Goal: Navigation & Orientation: Find specific page/section

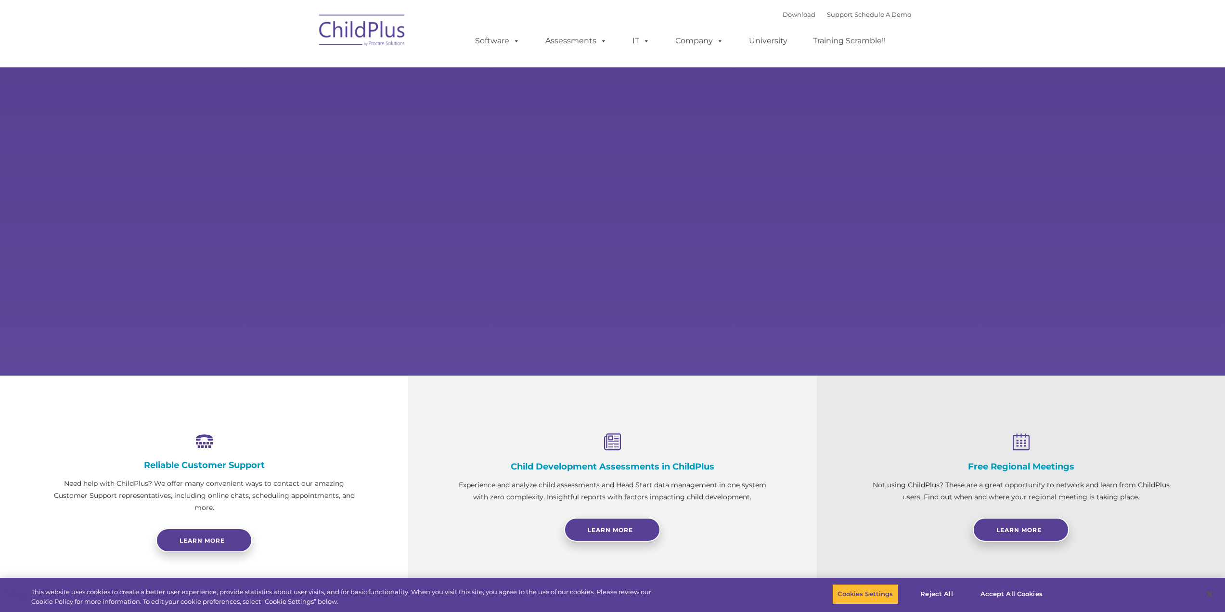
select select "MEDIUM"
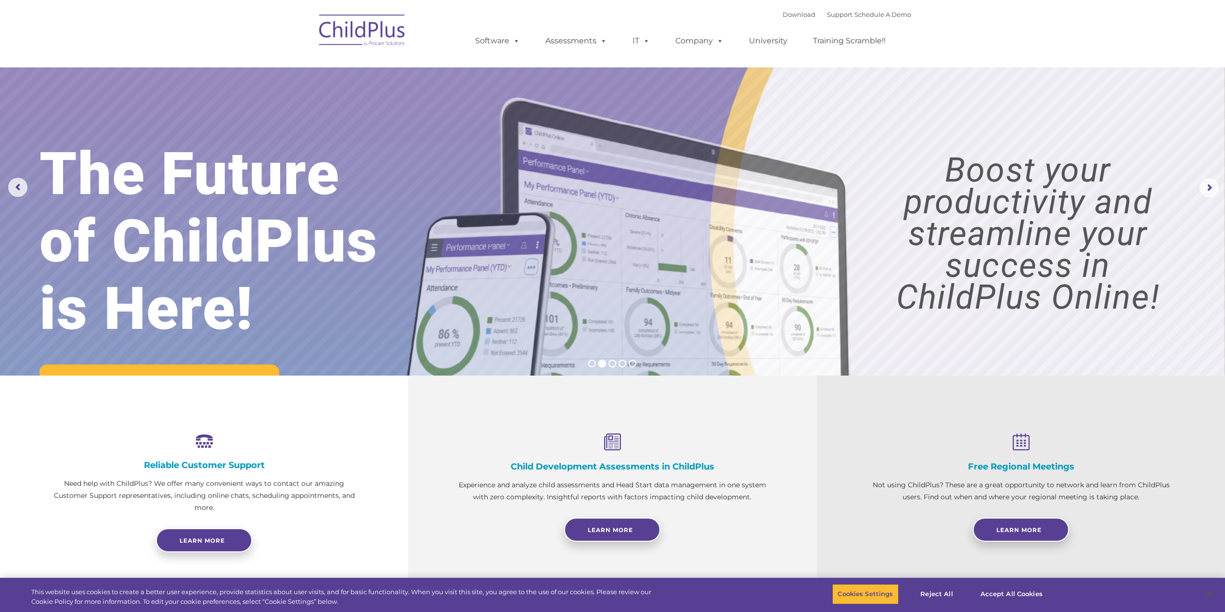
drag, startPoint x: 6, startPoint y: 0, endPoint x: 284, endPoint y: 54, distance: 282.8
click at [284, 54] on nav "Download Support | Schedule A Demo  MENU MENU Software ChildPlus: The original…" at bounding box center [612, 33] width 1225 height 67
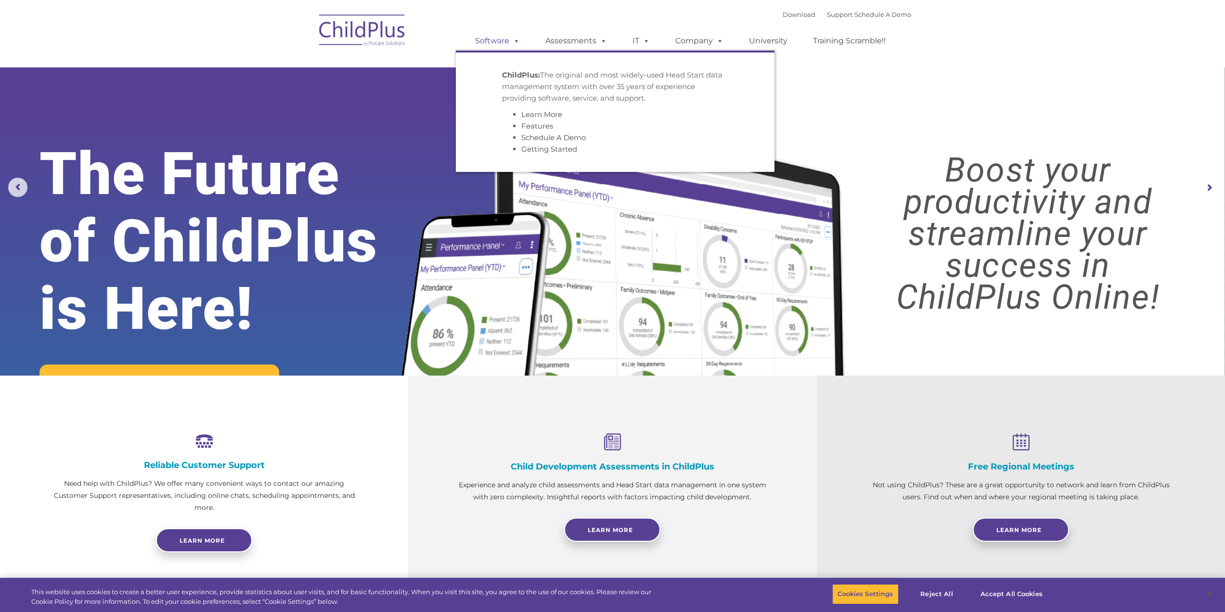
click at [492, 36] on link "Software" at bounding box center [497, 40] width 64 height 19
click at [496, 20] on div "Download Support | Schedule A Demo  MENU MENU Software ChildPlus: The original…" at bounding box center [683, 33] width 455 height 53
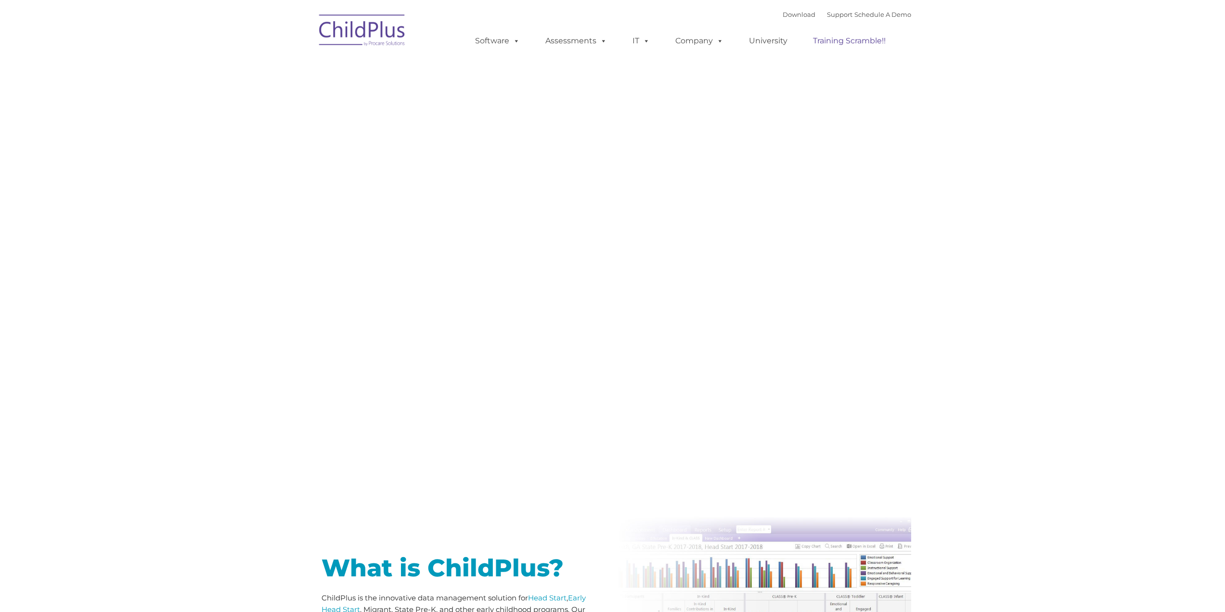
type input ""
